Goal: Find specific page/section: Find specific page/section

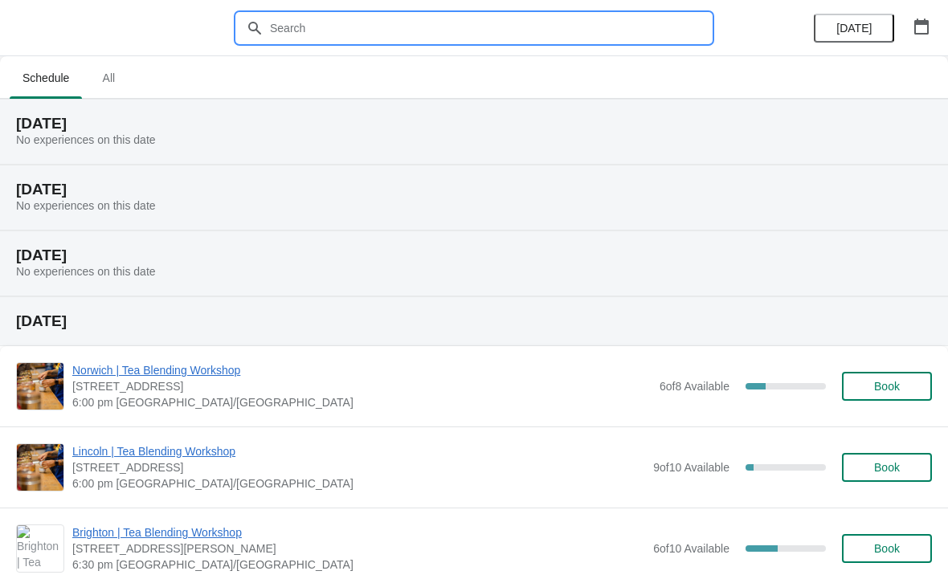
click at [442, 14] on input "text" at bounding box center [490, 28] width 442 height 29
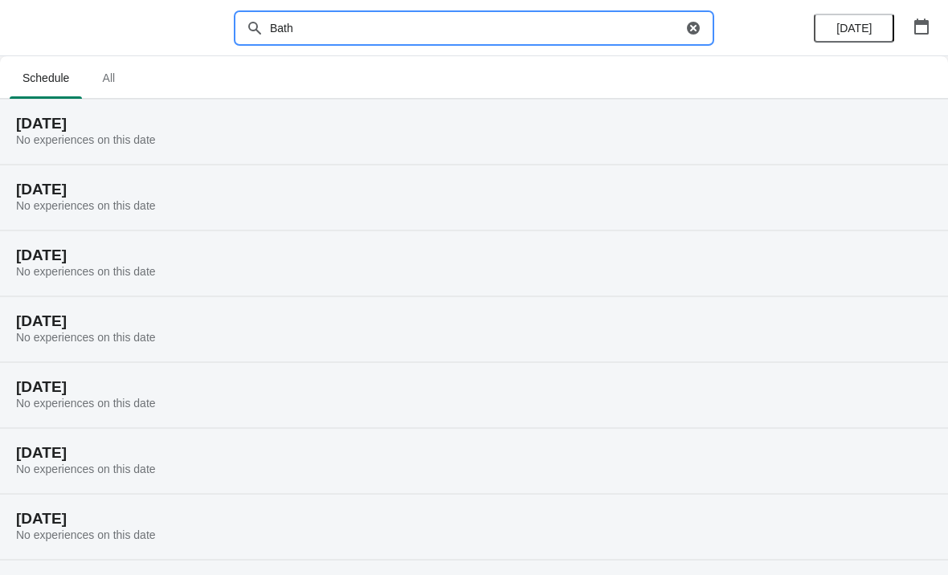
type input "Bath"
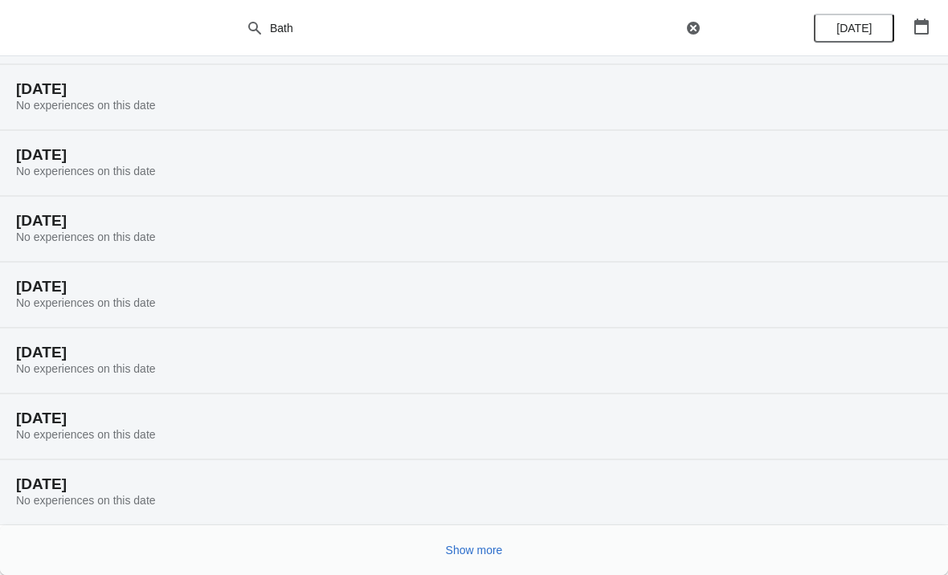
click at [452, 550] on span "Show more" at bounding box center [474, 550] width 57 height 13
click at [505, 543] on button "Show more" at bounding box center [475, 550] width 70 height 29
click at [492, 536] on button "Show more" at bounding box center [475, 550] width 70 height 29
click at [495, 549] on span "Show more" at bounding box center [474, 550] width 57 height 13
click at [494, 558] on button "Show more" at bounding box center [475, 550] width 70 height 29
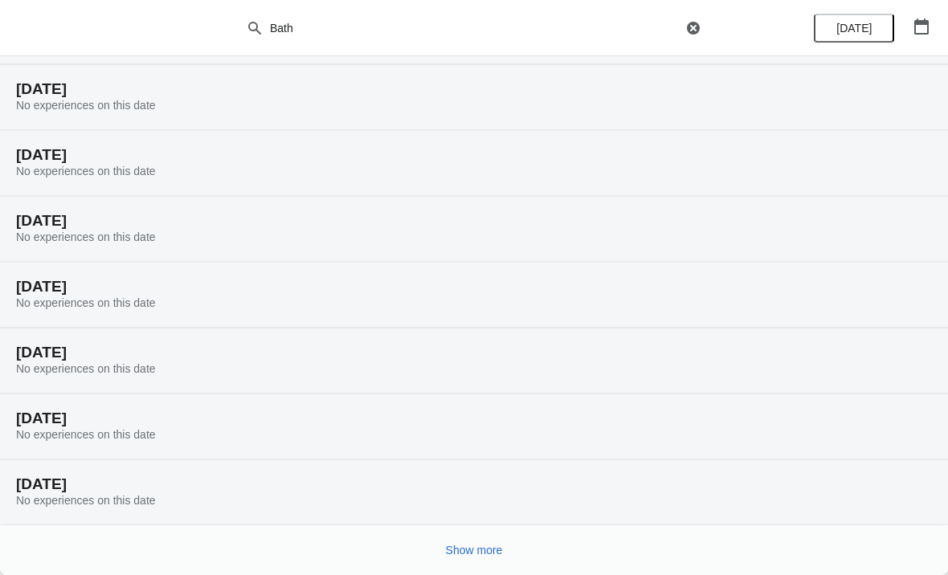
click at [501, 544] on span "Show more" at bounding box center [474, 550] width 57 height 13
click at [484, 556] on span "Show more" at bounding box center [474, 550] width 57 height 13
click at [472, 545] on span "Show more" at bounding box center [474, 550] width 57 height 13
click at [476, 540] on button "Show more" at bounding box center [475, 550] width 70 height 29
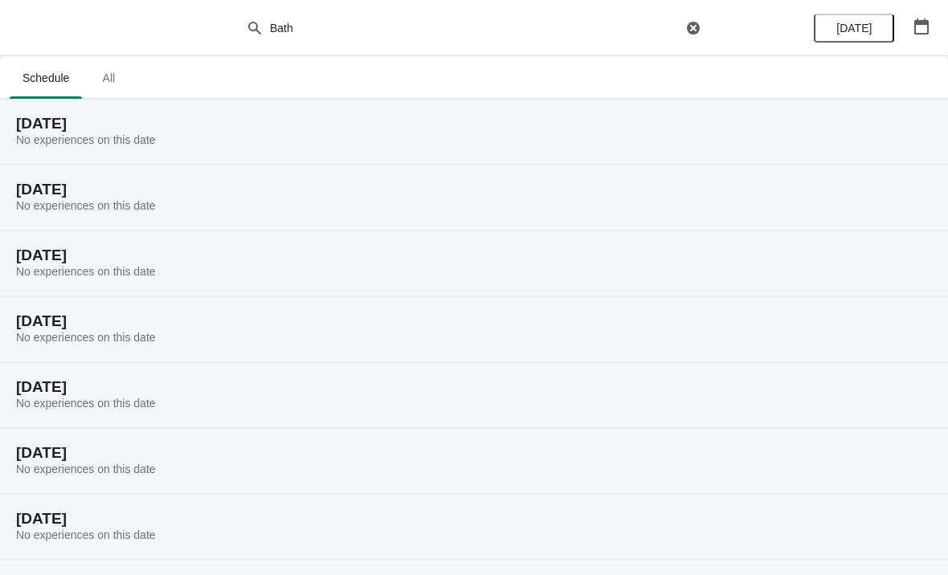
click at [126, 79] on span "All" at bounding box center [108, 77] width 40 height 29
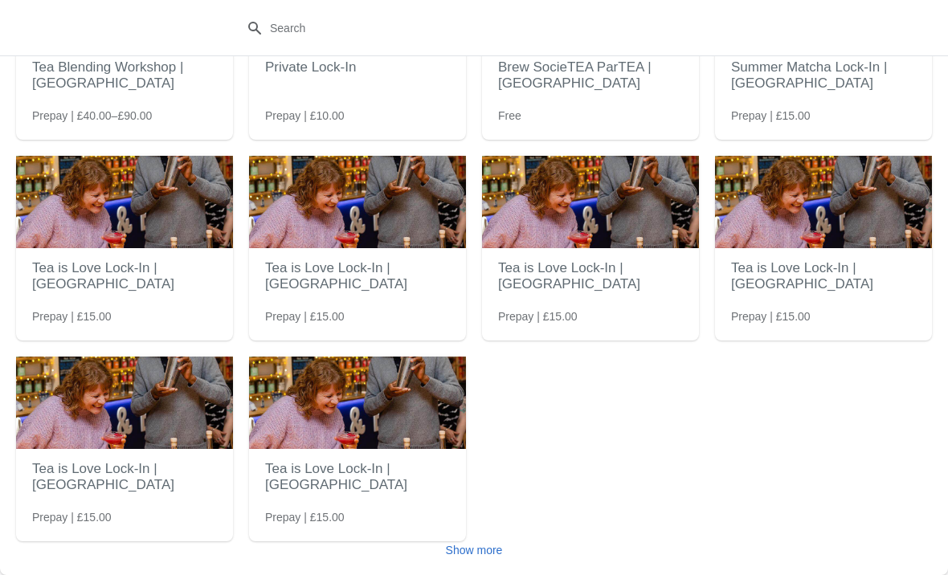
scroll to position [160, 0]
click at [472, 548] on span "Show more" at bounding box center [474, 550] width 57 height 13
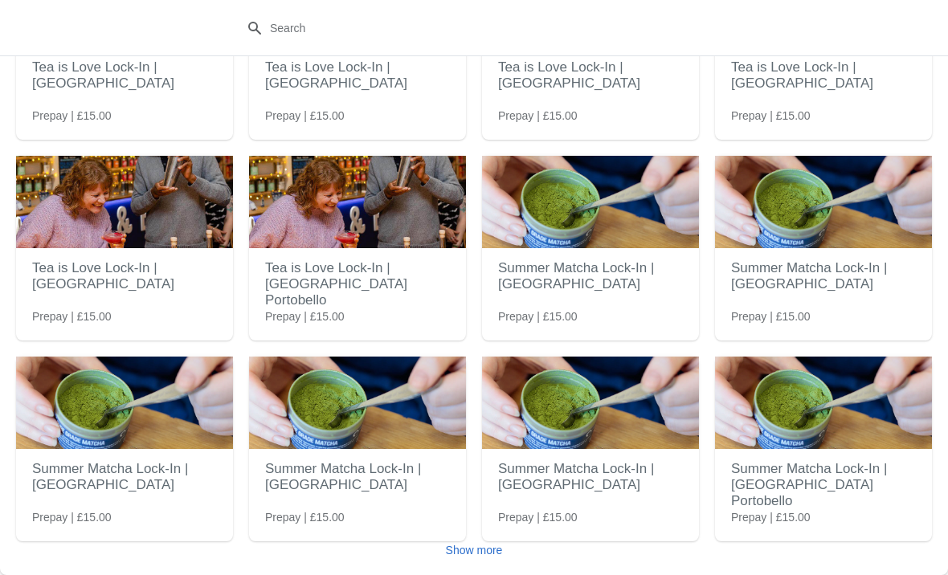
scroll to position [562, 0]
